Goal: Task Accomplishment & Management: Manage account settings

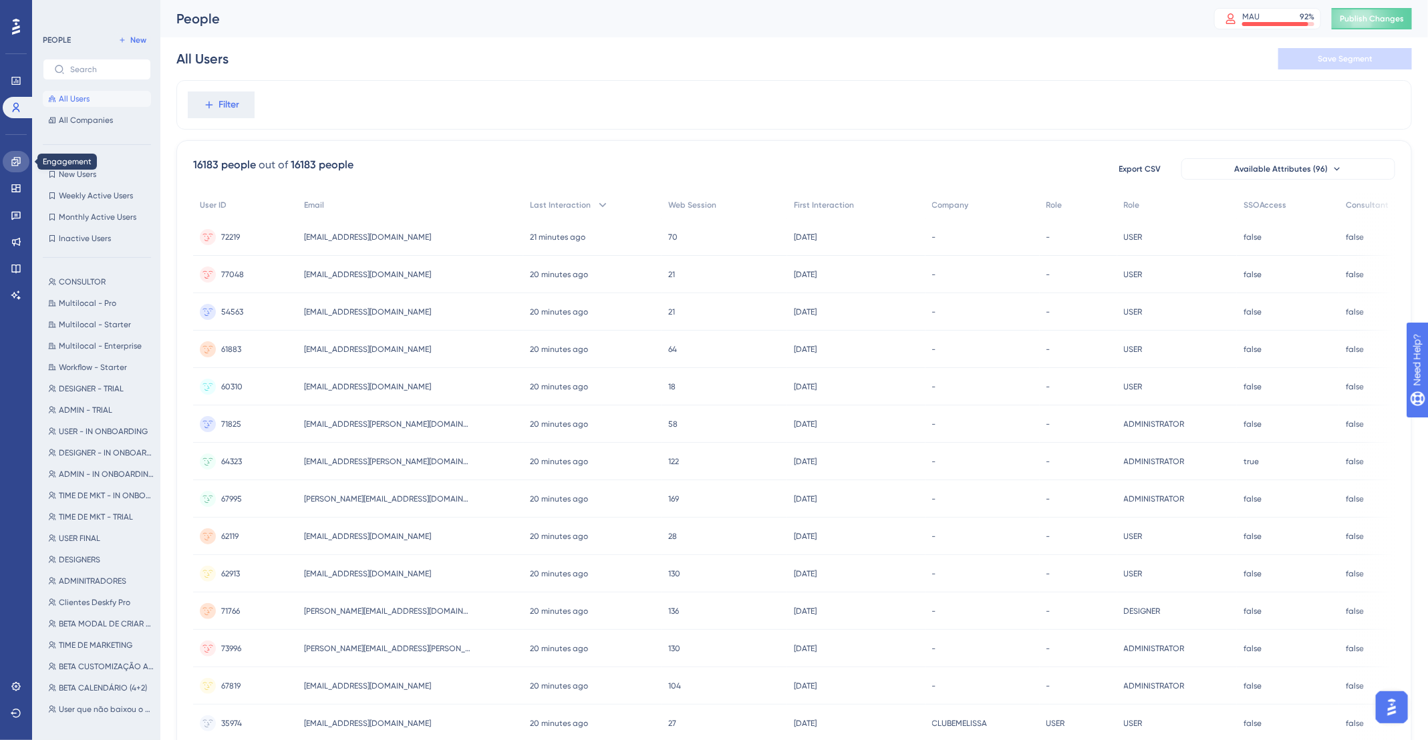
click at [7, 159] on link at bounding box center [16, 161] width 27 height 21
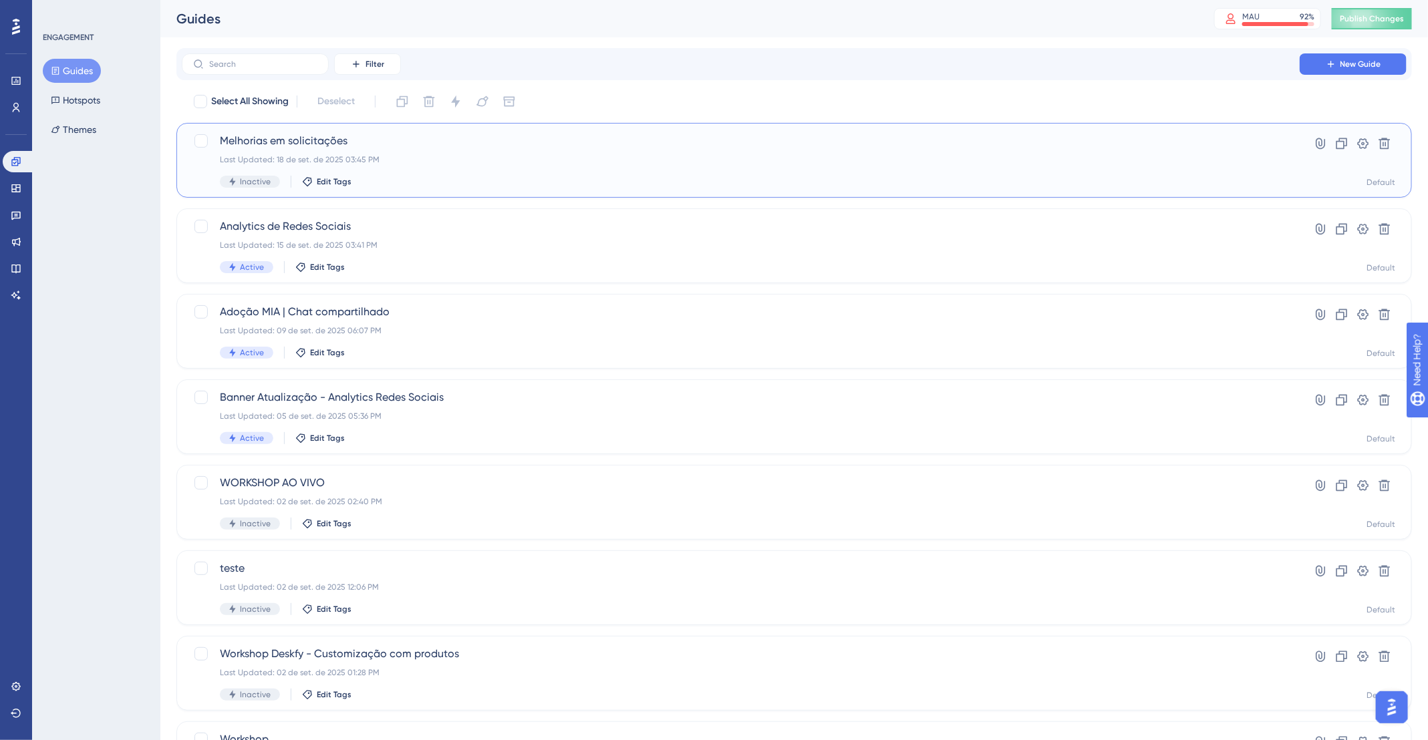
click at [677, 153] on div "Melhorias em solicitações Last Updated: 18 de set. de 2025 03:45 PM Inactive Ed…" at bounding box center [741, 160] width 1042 height 55
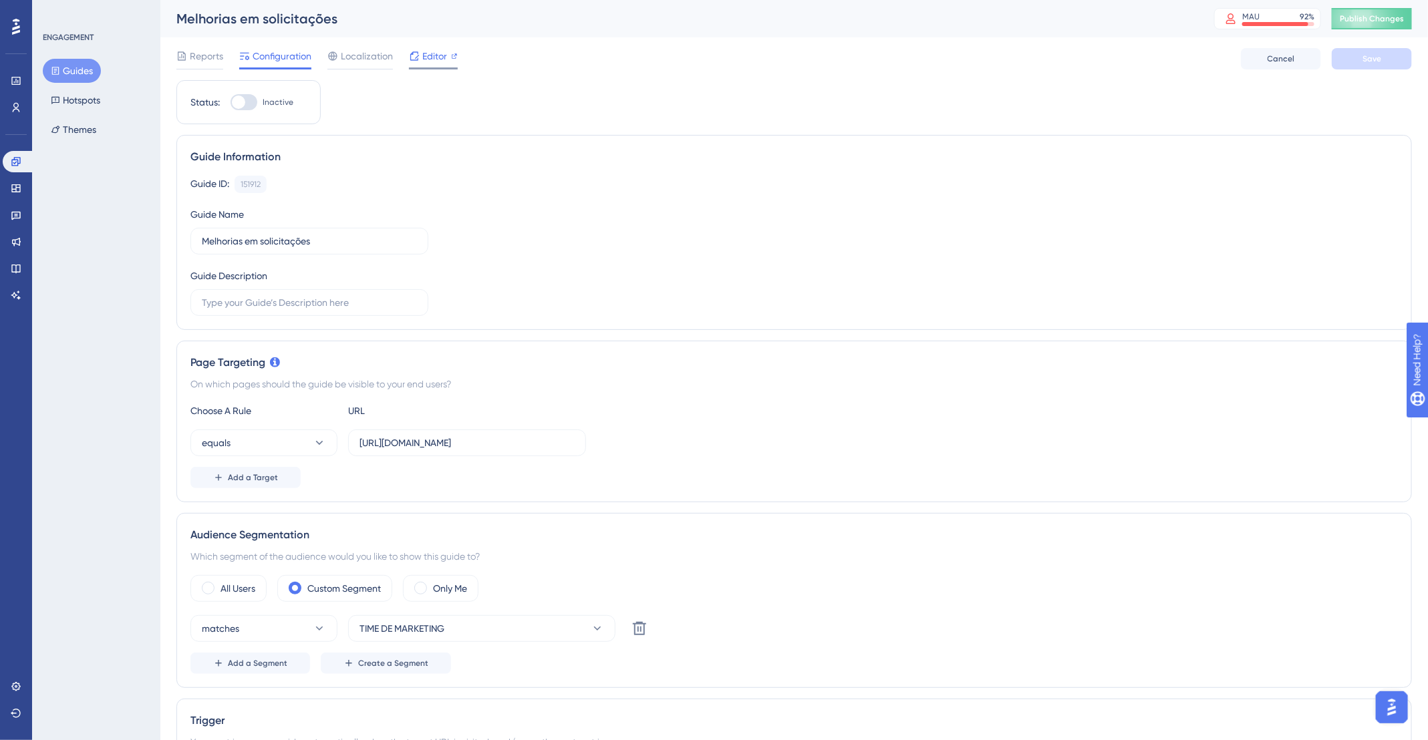
click at [438, 57] on span "Editor" at bounding box center [434, 56] width 25 height 16
click at [447, 64] on div "Editor" at bounding box center [433, 58] width 49 height 21
click at [243, 100] on div at bounding box center [238, 102] width 13 height 13
click at [230, 102] on input "Inactive" at bounding box center [230, 102] width 1 height 1
checkbox input "true"
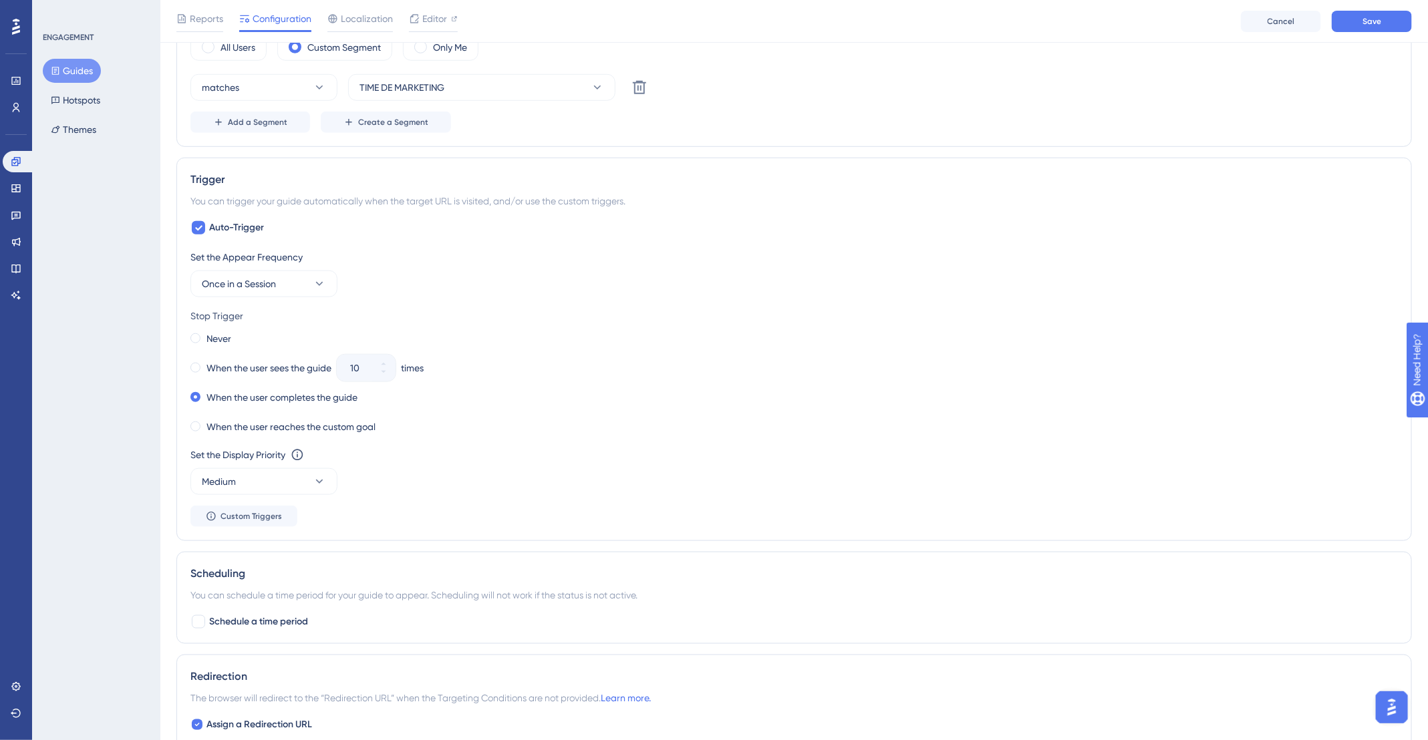
scroll to position [552, 0]
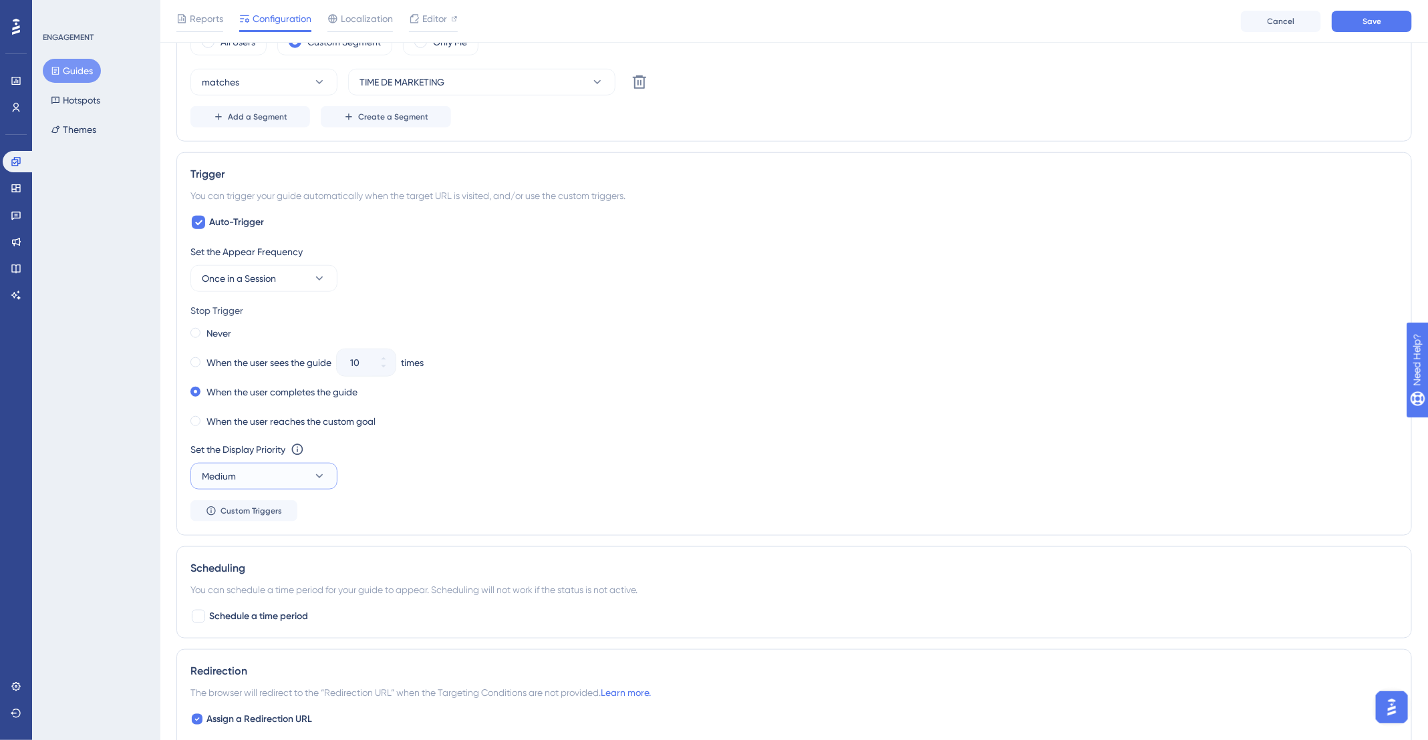
click at [275, 472] on button "Medium" at bounding box center [263, 476] width 147 height 27
click at [251, 599] on div "Highest Highest" at bounding box center [264, 597] width 108 height 27
click at [1364, 9] on div "Reports Configuration Localization Editor Cancel Save" at bounding box center [793, 21] width 1267 height 43
click at [1366, 15] on button "Save" at bounding box center [1371, 21] width 80 height 21
